Goal: Information Seeking & Learning: Learn about a topic

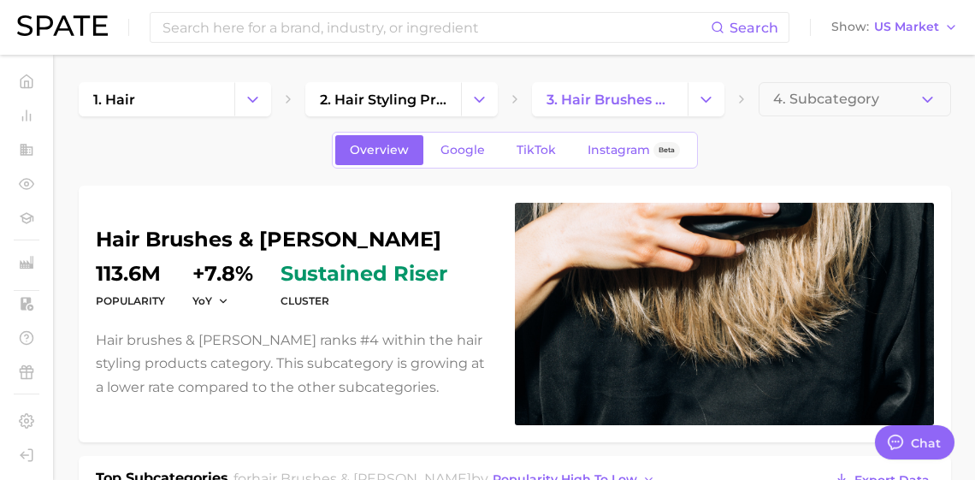
scroll to position [2536, 0]
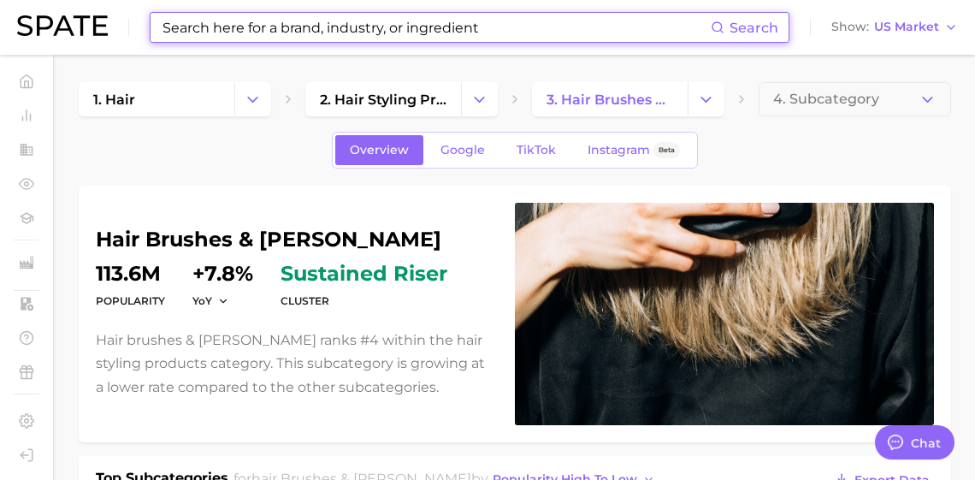
click at [456, 25] on input at bounding box center [436, 27] width 550 height 29
type input "ㅡ"
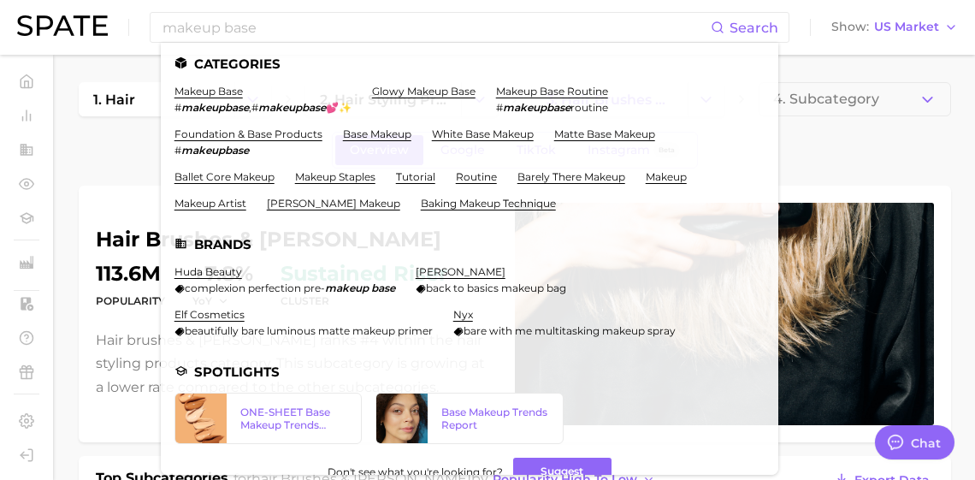
drag, startPoint x: 115, startPoint y: 151, endPoint x: 129, endPoint y: 133, distance: 23.3
click at [115, 151] on div "Overview Google TikTok Instagram Beta" at bounding box center [515, 150] width 872 height 37
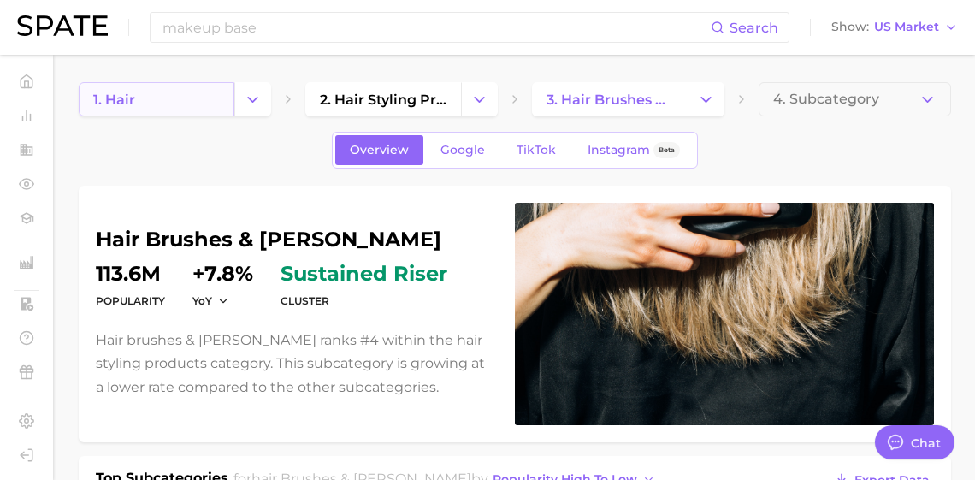
click at [174, 99] on link "1. hair" at bounding box center [157, 99] width 156 height 34
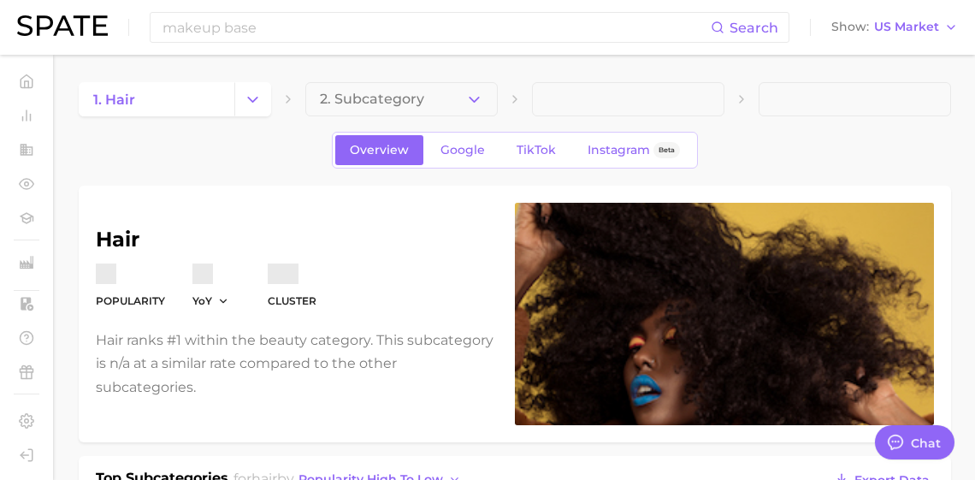
click at [276, 112] on div "1. hair 2. Subcategory" at bounding box center [515, 99] width 872 height 34
click at [259, 107] on icon "Change Category" at bounding box center [253, 100] width 18 height 18
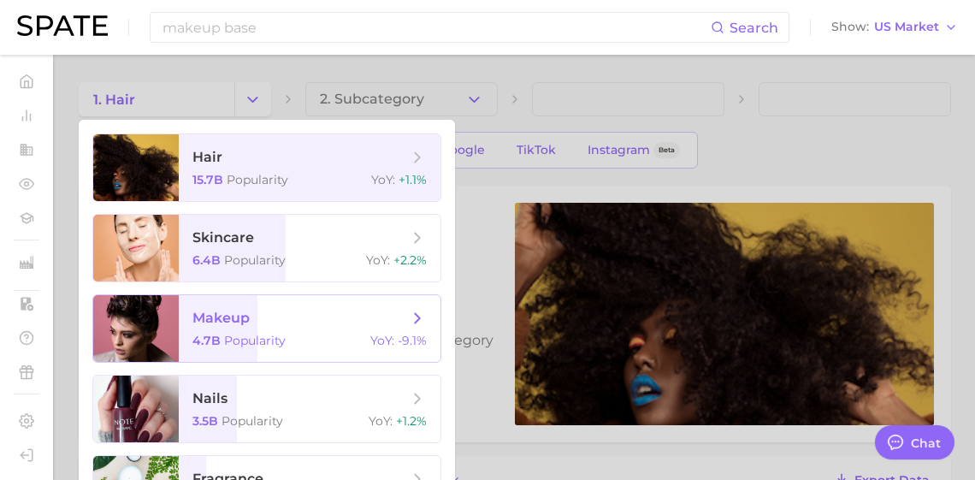
click at [243, 326] on span "makeup" at bounding box center [220, 318] width 57 height 16
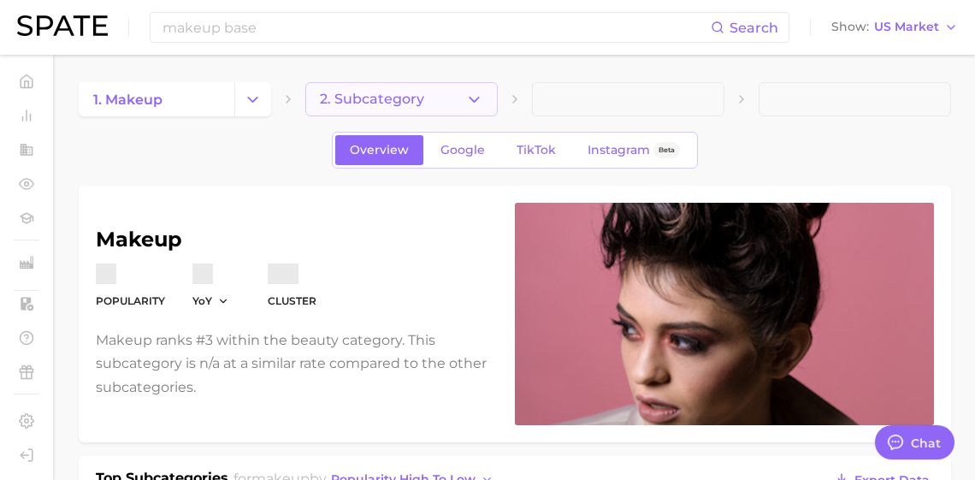
click at [475, 106] on icon "button" at bounding box center [474, 100] width 18 height 18
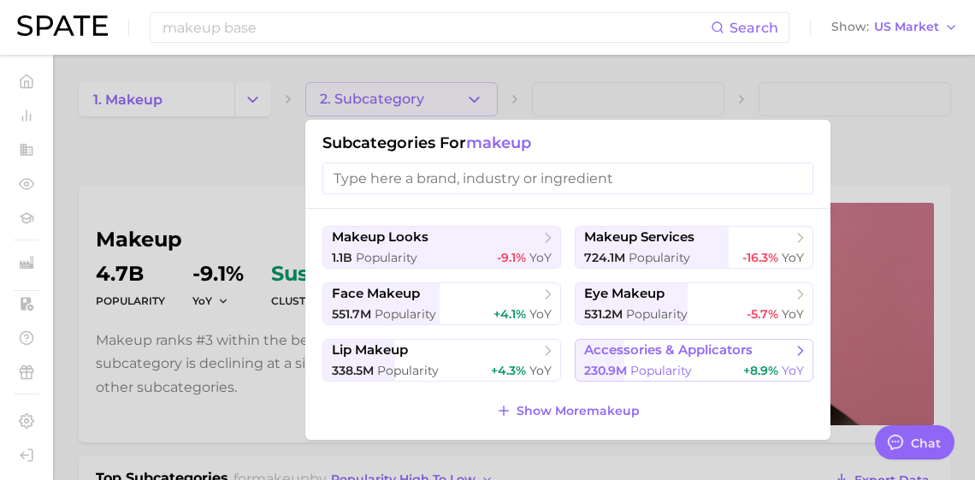
click at [658, 378] on span "Popularity" at bounding box center [661, 370] width 62 height 15
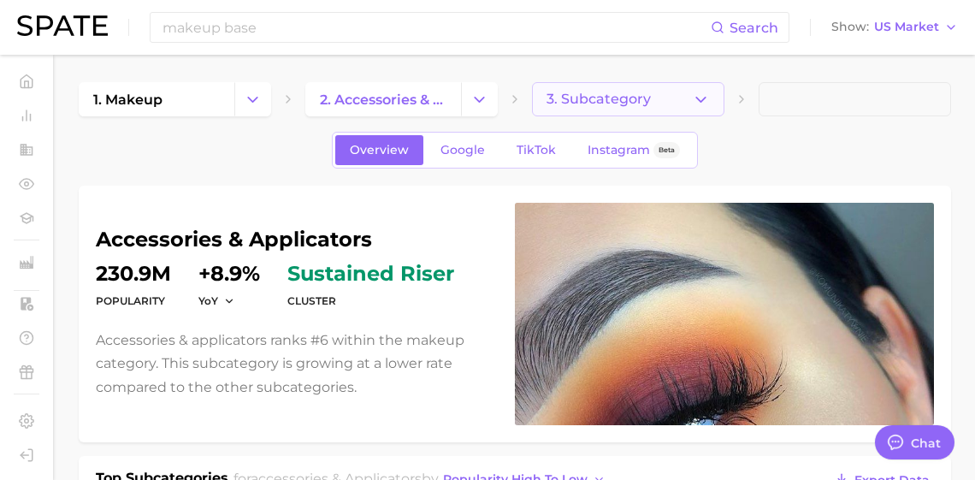
click at [658, 99] on button "3. Subcategory" at bounding box center [628, 99] width 192 height 34
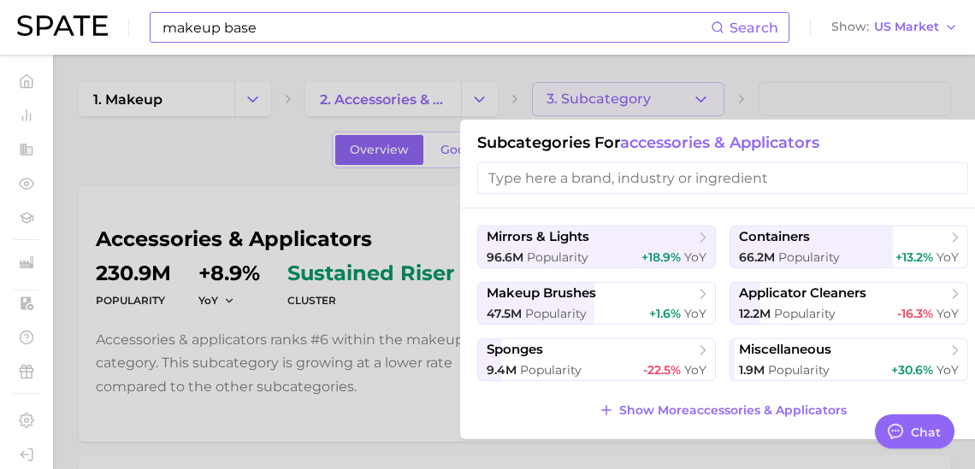
click at [385, 38] on input "makeup base" at bounding box center [436, 27] width 550 height 29
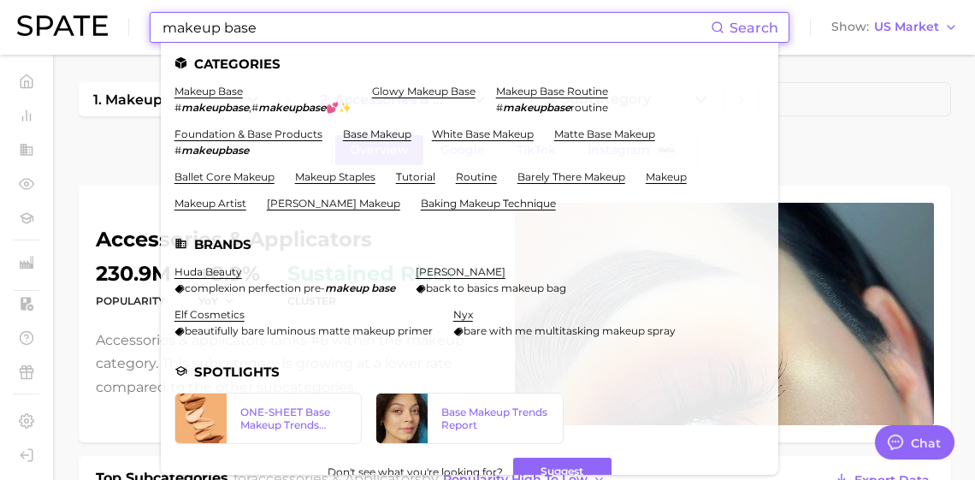
click at [385, 37] on input "makeup base" at bounding box center [436, 27] width 550 height 29
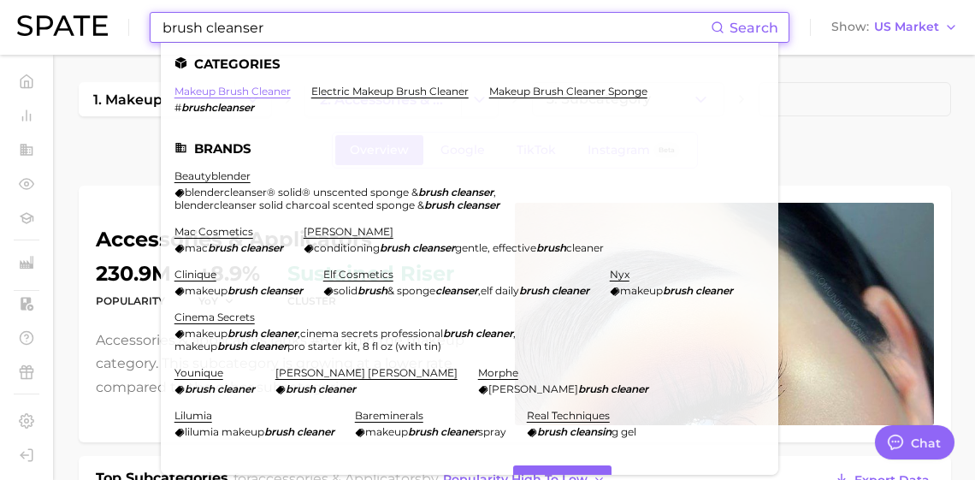
type input "brush cleanser"
click at [280, 91] on link "makeup brush cleaner" at bounding box center [232, 91] width 116 height 13
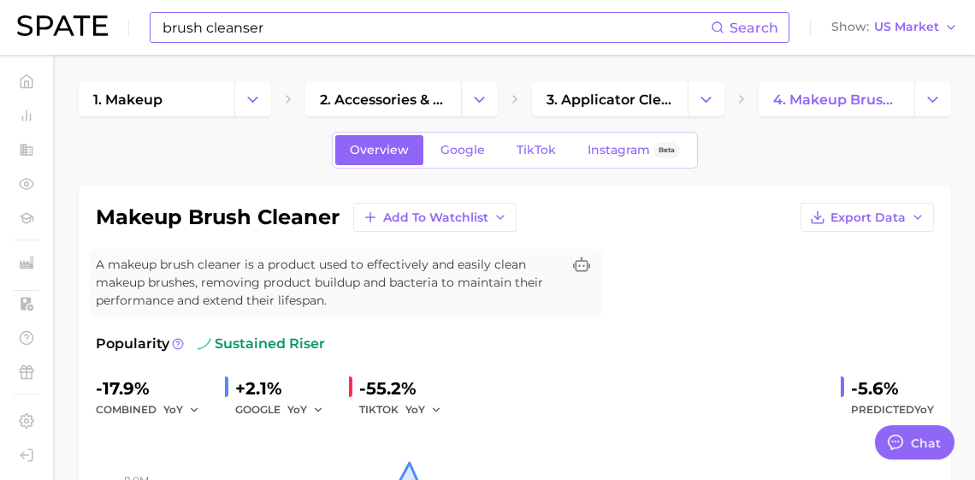
click at [327, 32] on input "brush cleanser" at bounding box center [436, 27] width 550 height 29
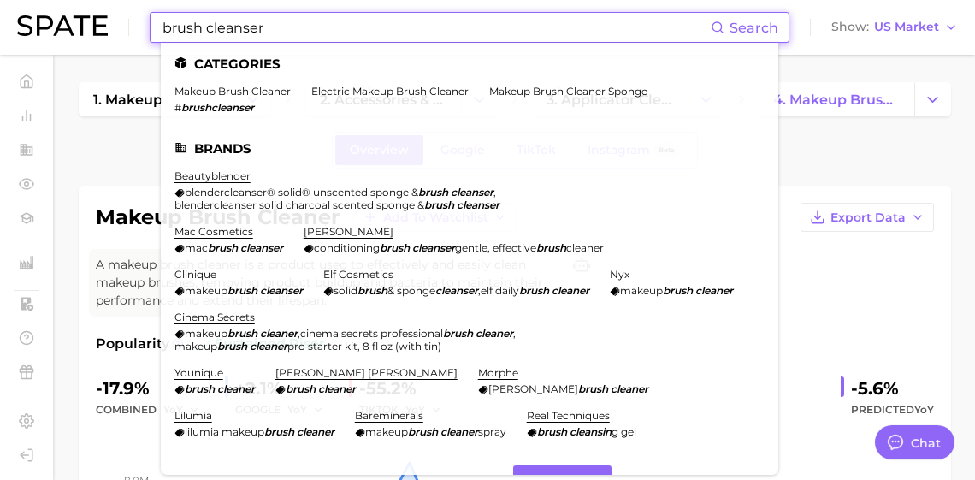
click at [327, 32] on input "brush cleanser" at bounding box center [436, 27] width 550 height 29
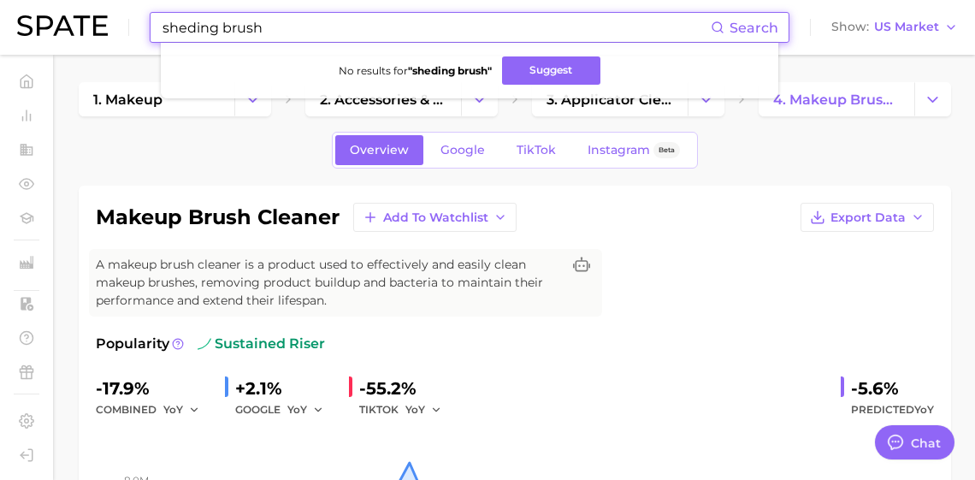
drag, startPoint x: 211, startPoint y: 27, endPoint x: 220, endPoint y: 24, distance: 9.2
click at [212, 28] on input "sheding brush" at bounding box center [436, 27] width 550 height 29
drag, startPoint x: 300, startPoint y: 31, endPoint x: 113, endPoint y: 27, distance: 187.3
click at [114, 27] on div "shedding brush Search No results for " shedding brush " Suggest Show US Market" at bounding box center [487, 27] width 941 height 55
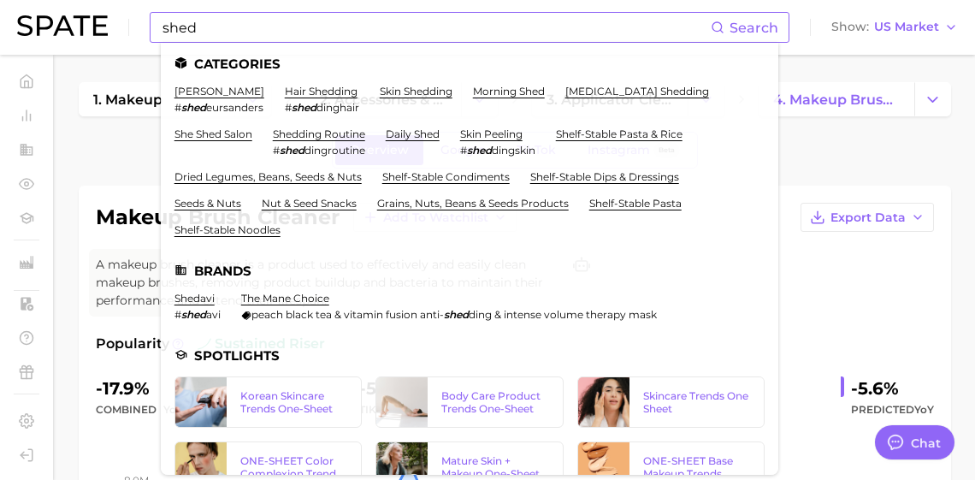
click at [377, 38] on input "shed" at bounding box center [436, 27] width 550 height 29
click at [381, 32] on input "shed" at bounding box center [436, 27] width 550 height 29
type input "ㄱ"
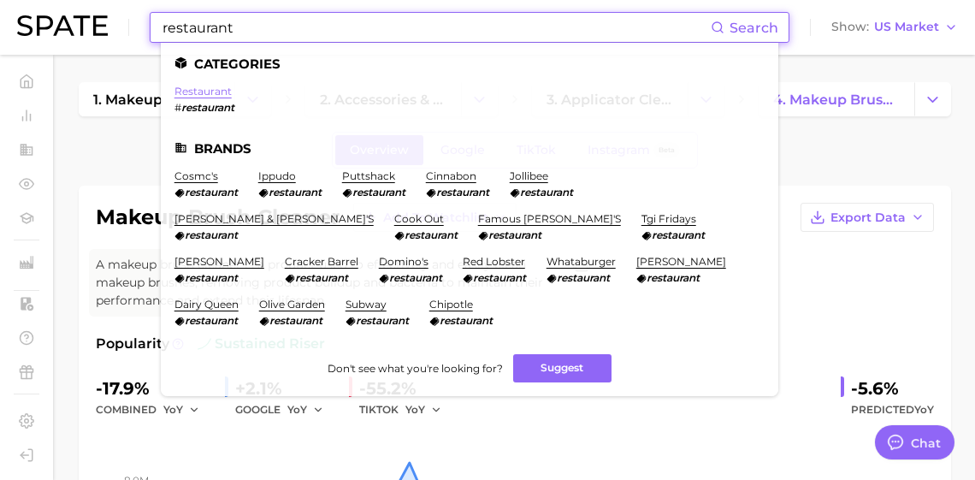
type input "restaurant"
click at [229, 90] on link "restaurant" at bounding box center [202, 91] width 57 height 13
